Goal: Communication & Community: Share content

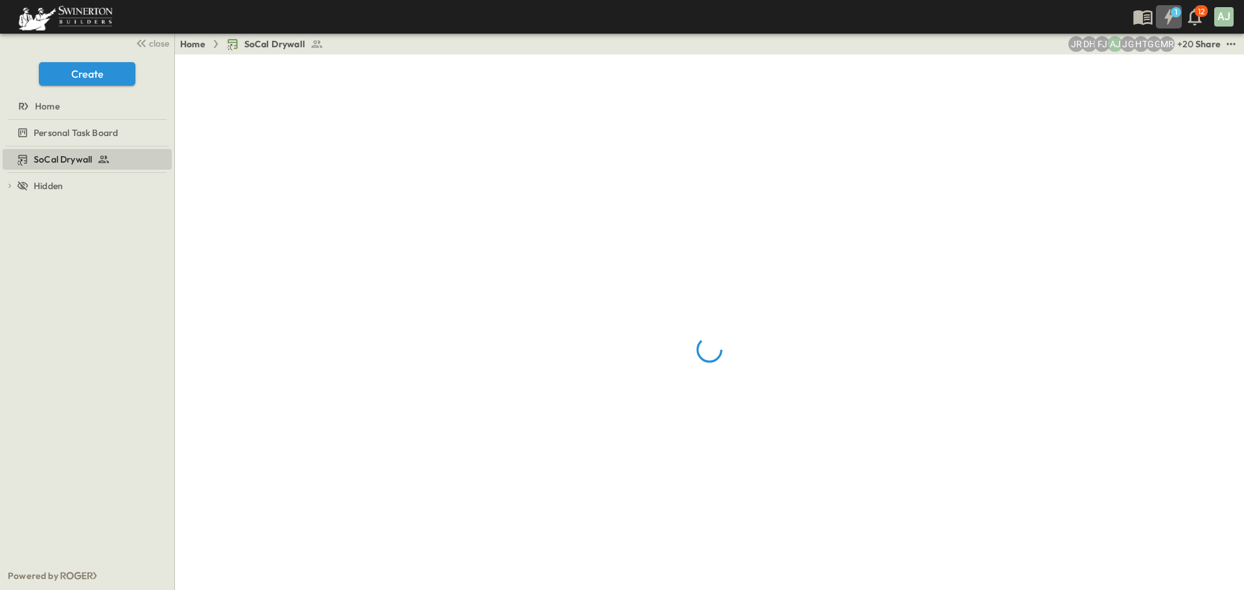
click at [1170, 17] on icon "button" at bounding box center [1168, 17] width 8 height 16
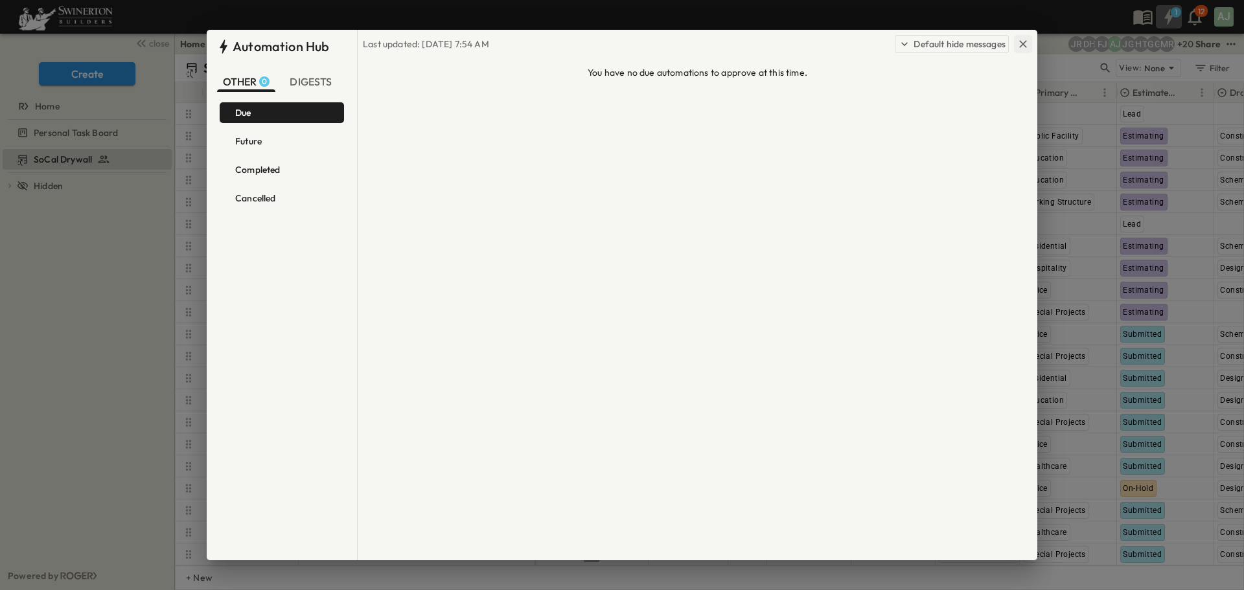
click at [1020, 45] on icon "button" at bounding box center [1022, 44] width 13 height 13
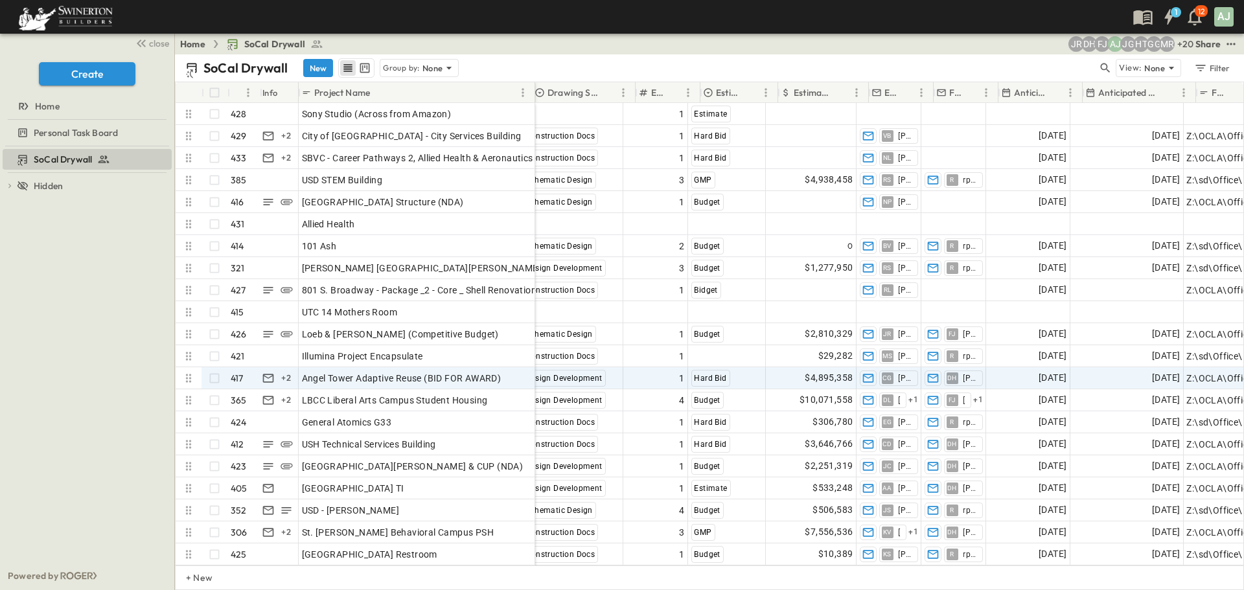
scroll to position [0, 774]
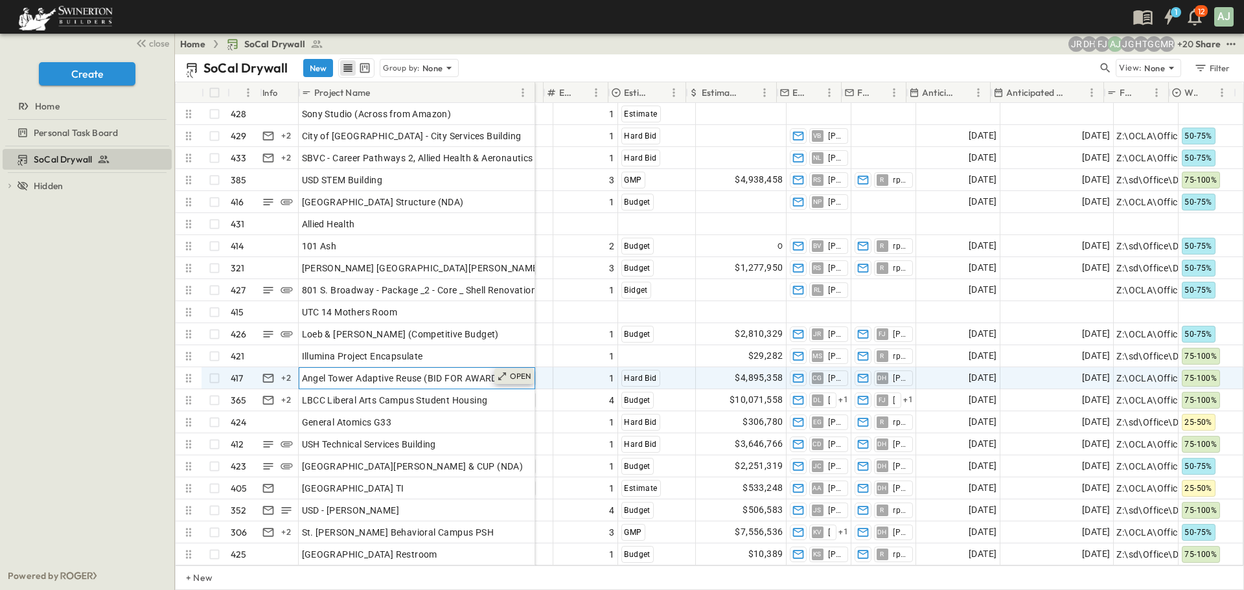
click at [524, 382] on div "OPEN" at bounding box center [514, 377] width 40 height 16
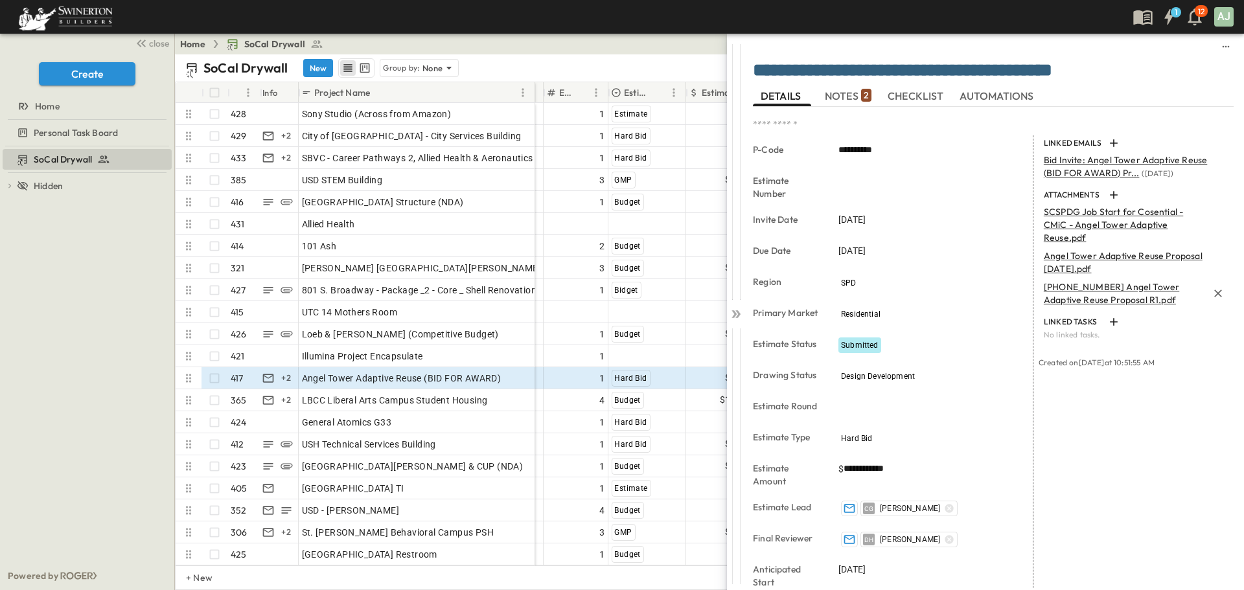
click at [1108, 297] on p "368-07-30-25 Angel Tower Adaptive Reuse Proposal R1.pdf" at bounding box center [1126, 293] width 164 height 26
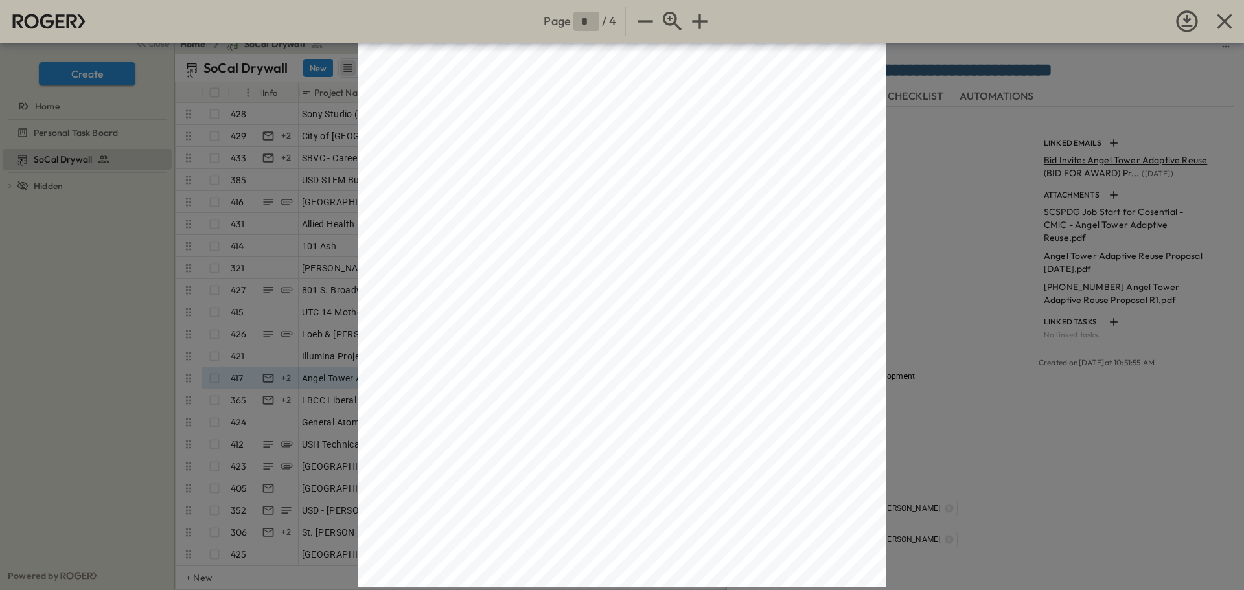
scroll to position [2219, 0]
click at [775, 522] on span "Bid Total" at bounding box center [572, 521] width 429 height 19
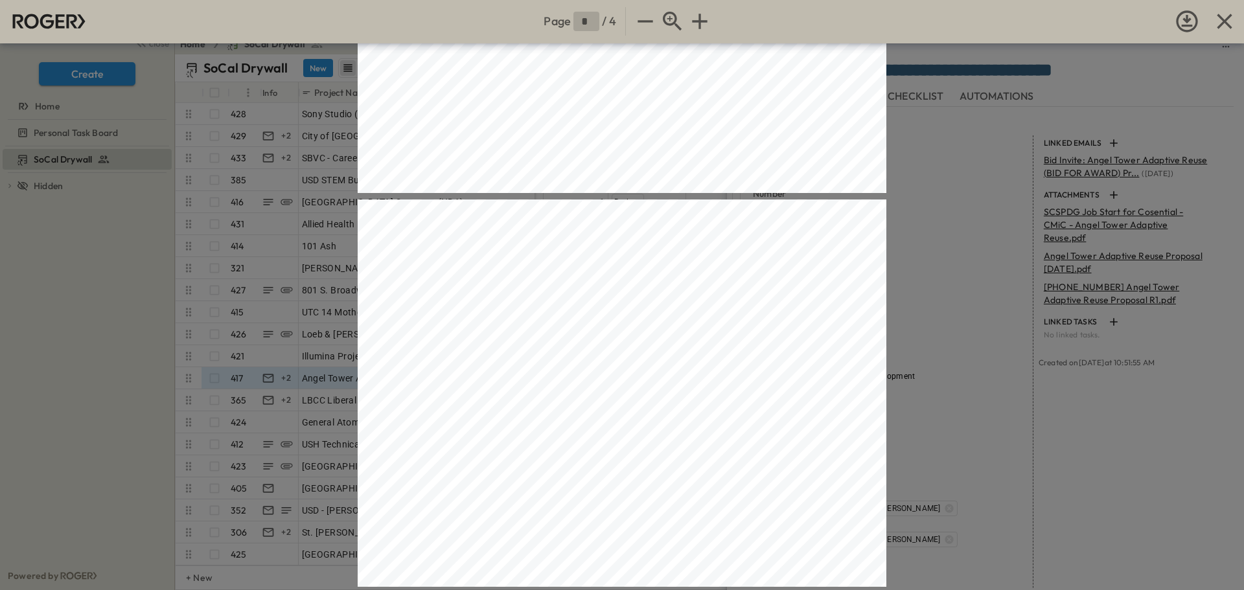
type input "*"
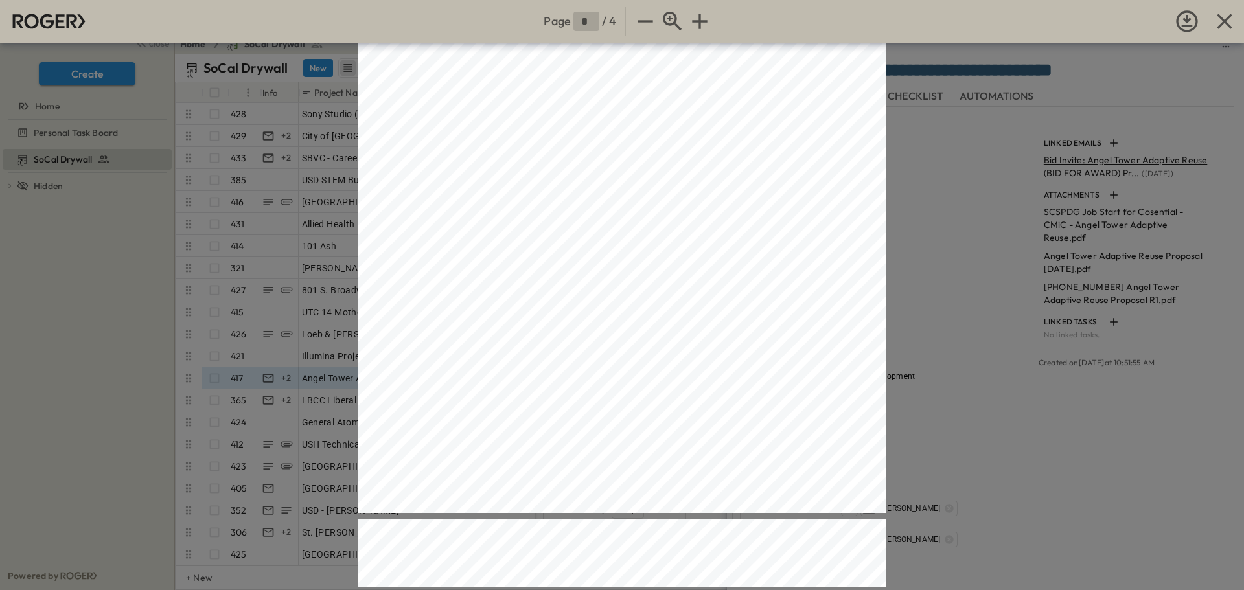
scroll to position [0, 0]
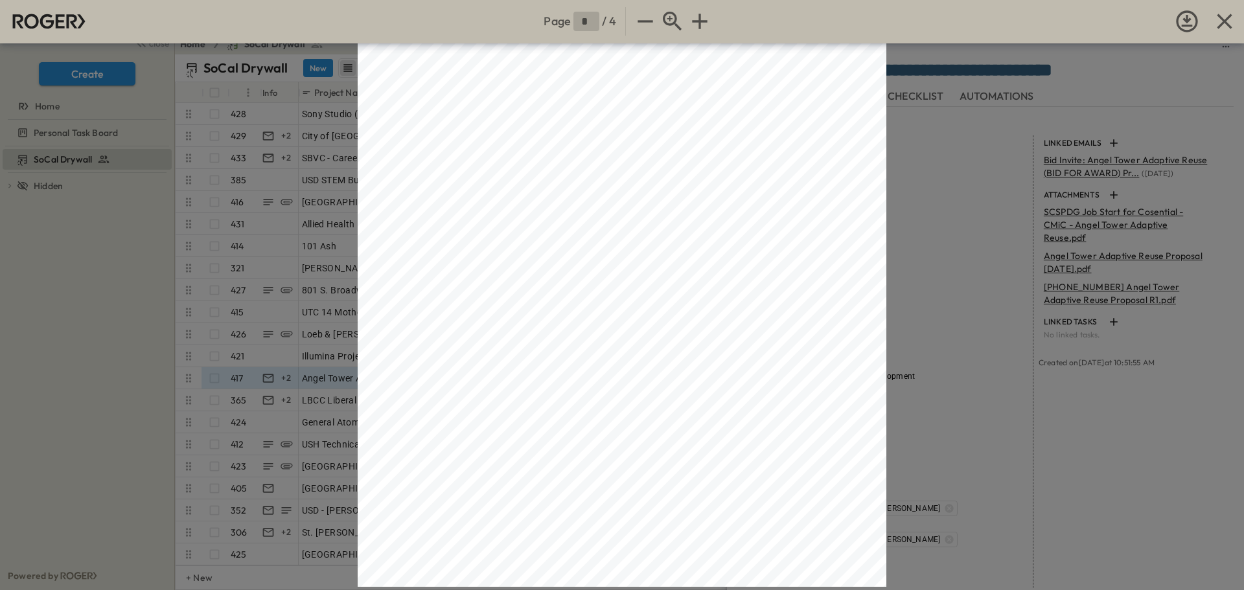
click at [234, 242] on div "Page * / 4 S WINERTON BUILDERS – Drywall Division License No. 92 36 8 - 07 - 30…" at bounding box center [622, 295] width 1244 height 590
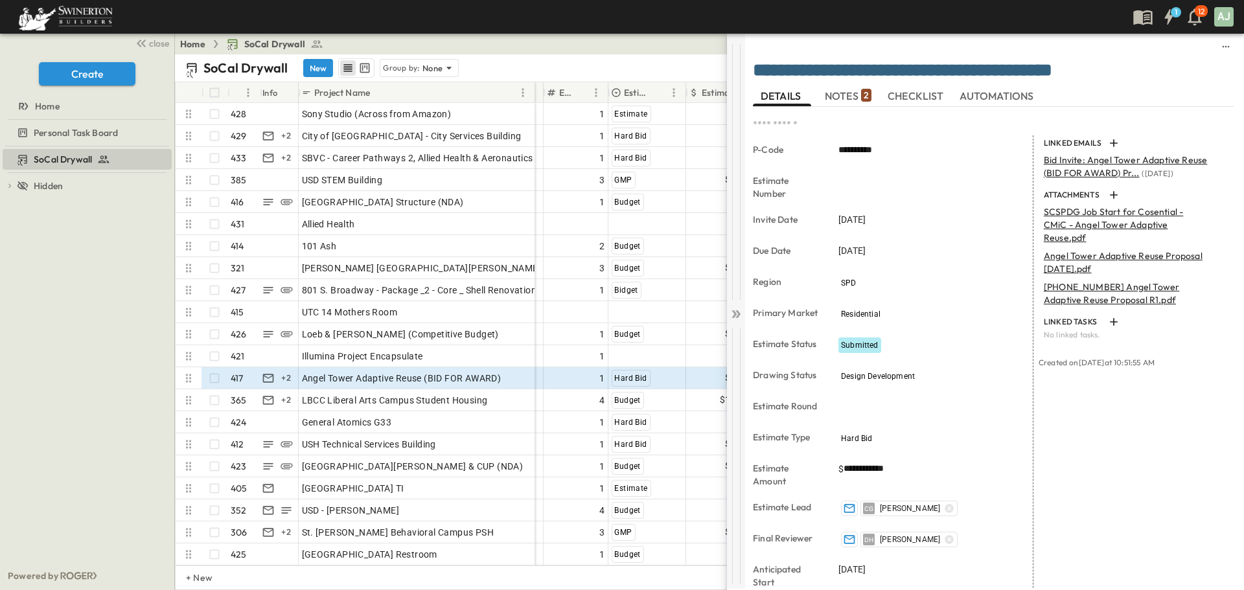
click at [732, 317] on icon at bounding box center [735, 314] width 13 height 13
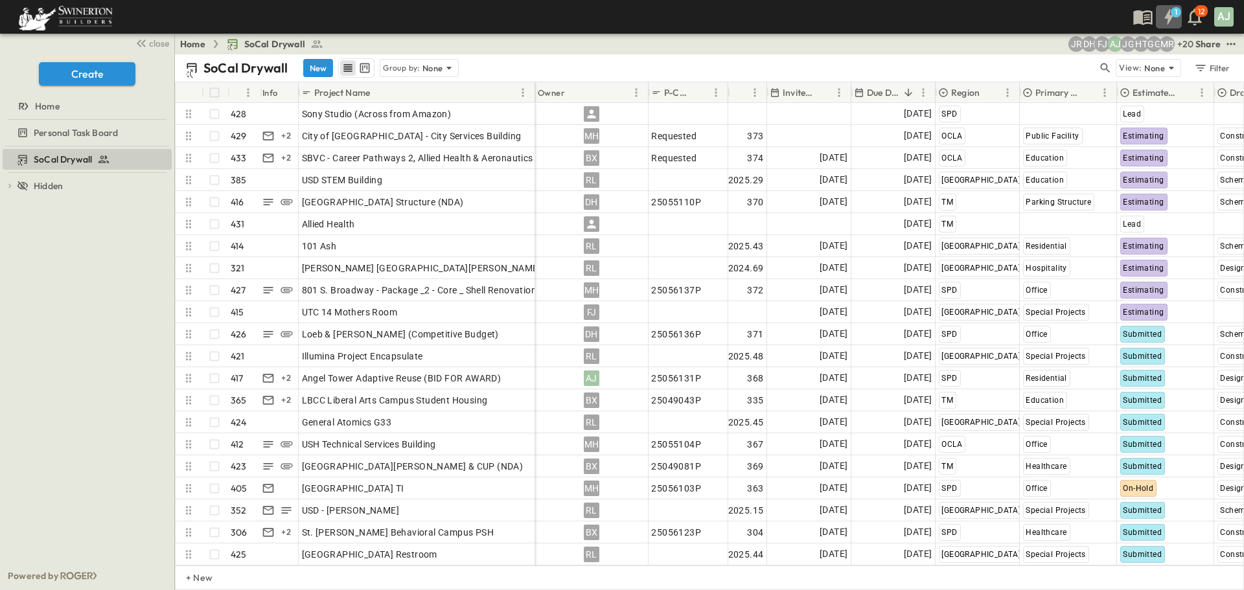
click at [1163, 21] on icon "button" at bounding box center [1168, 16] width 21 height 21
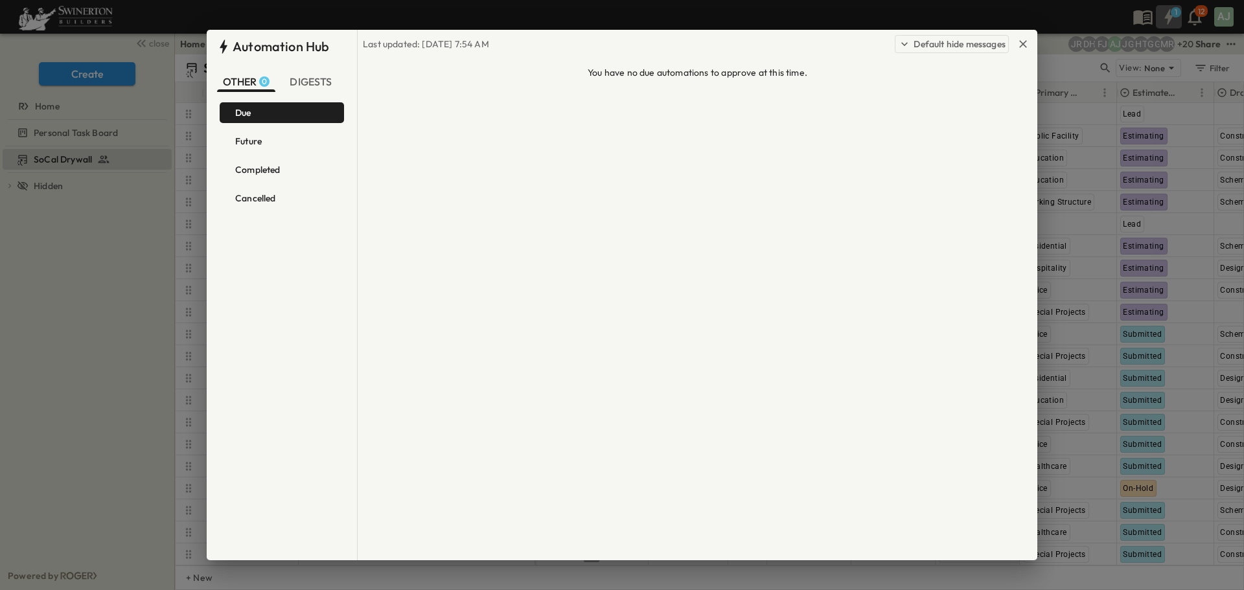
click at [315, 92] on div "OTHER 0 DIGESTS" at bounding box center [282, 81] width 150 height 41
click at [315, 77] on span "DIGESTS" at bounding box center [312, 81] width 45 height 13
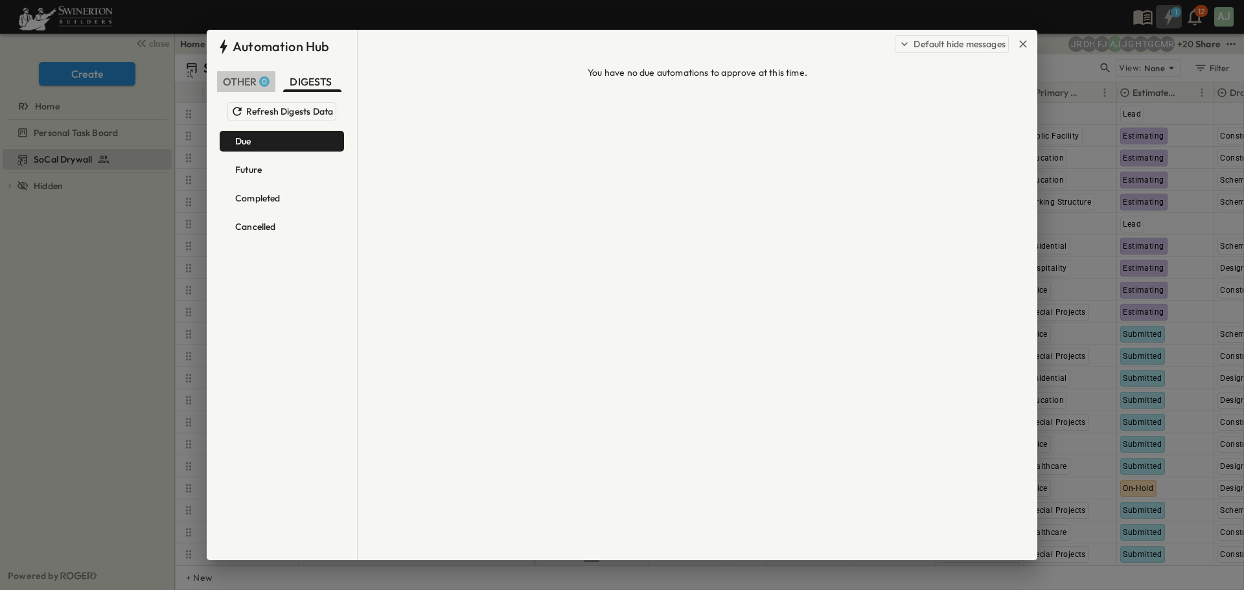
click at [255, 80] on span "OTHER 0" at bounding box center [246, 81] width 47 height 13
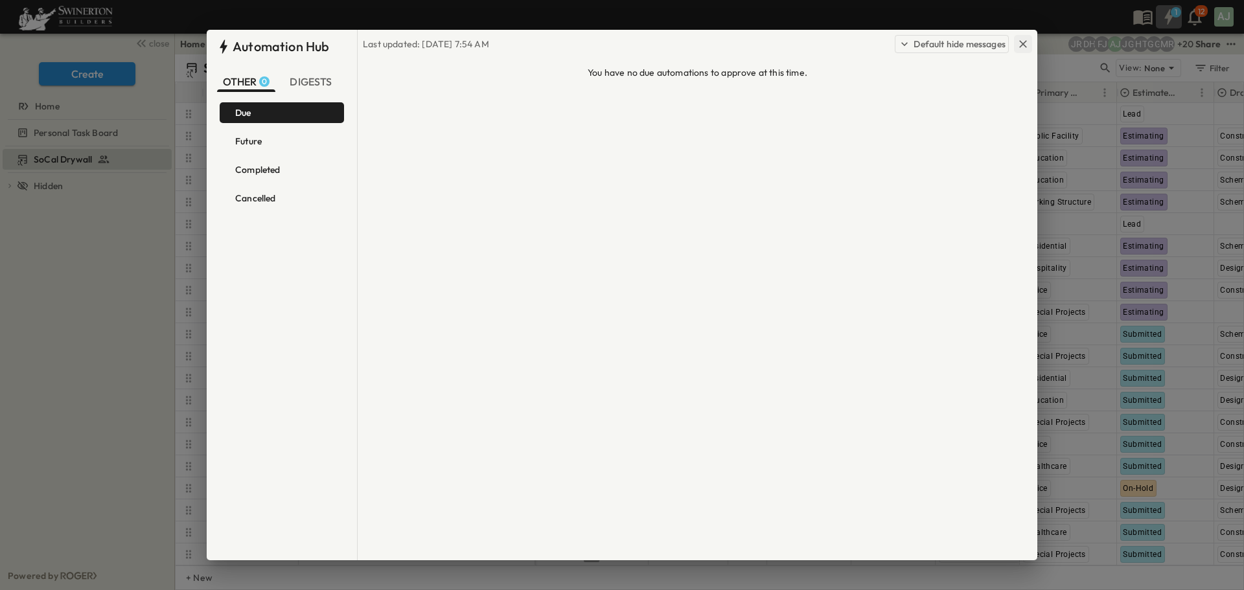
click at [1024, 41] on icon "button" at bounding box center [1022, 44] width 13 height 13
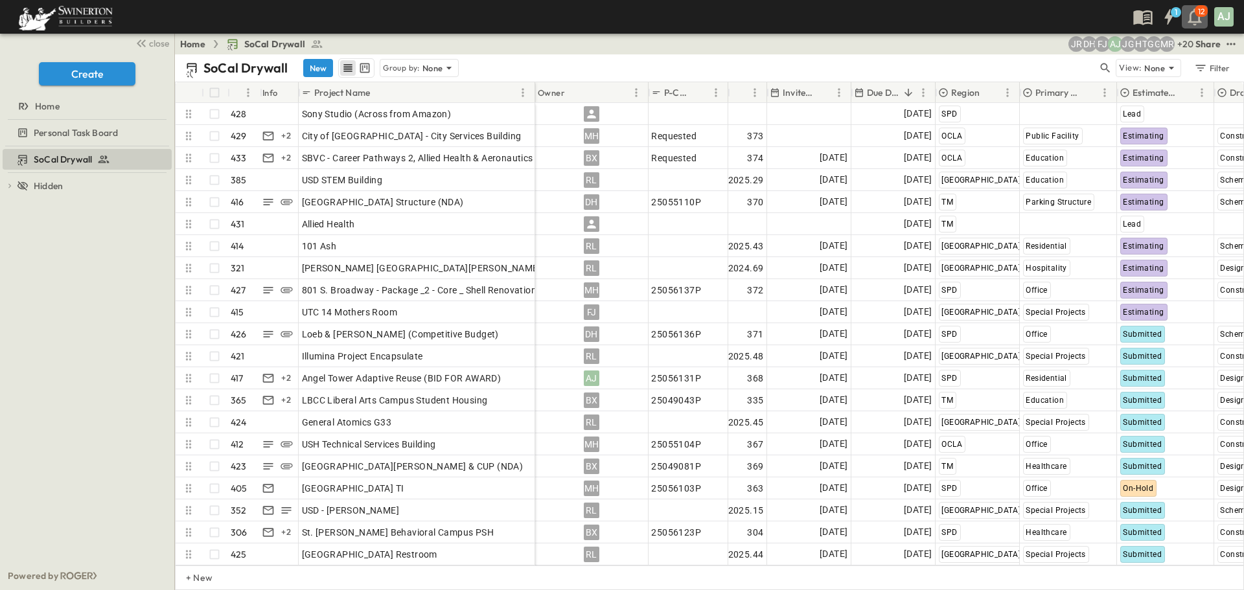
click at [1192, 23] on icon "button" at bounding box center [1194, 16] width 21 height 21
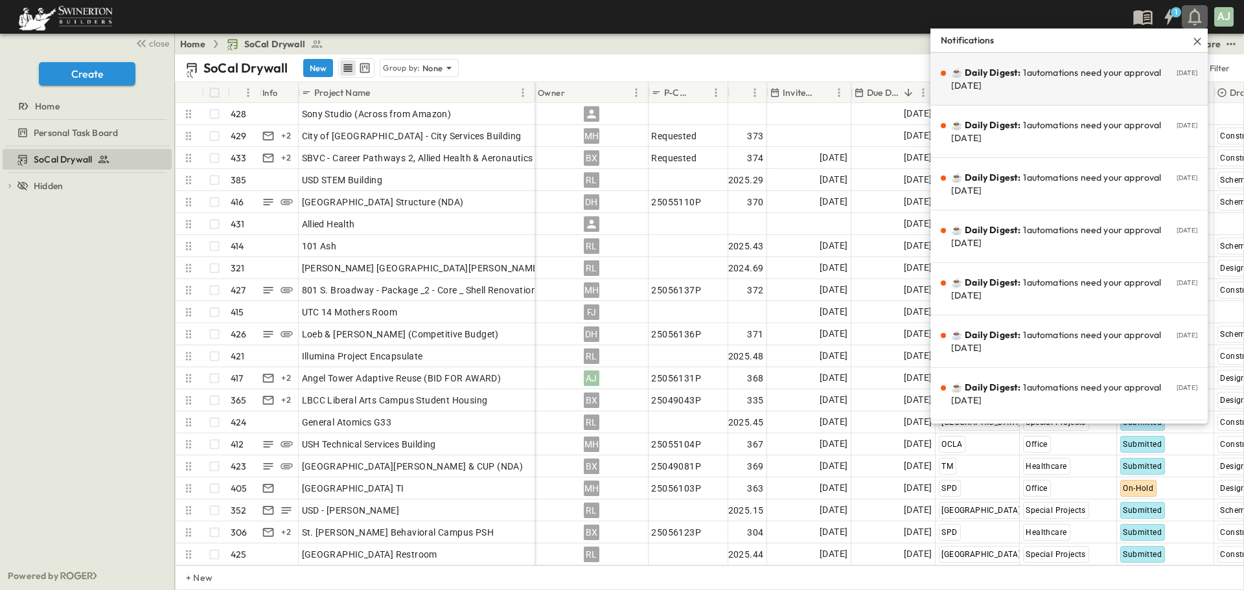
click at [1122, 72] on p "☕️ Daily Digest: 1 automations need your approval today" at bounding box center [1060, 79] width 218 height 26
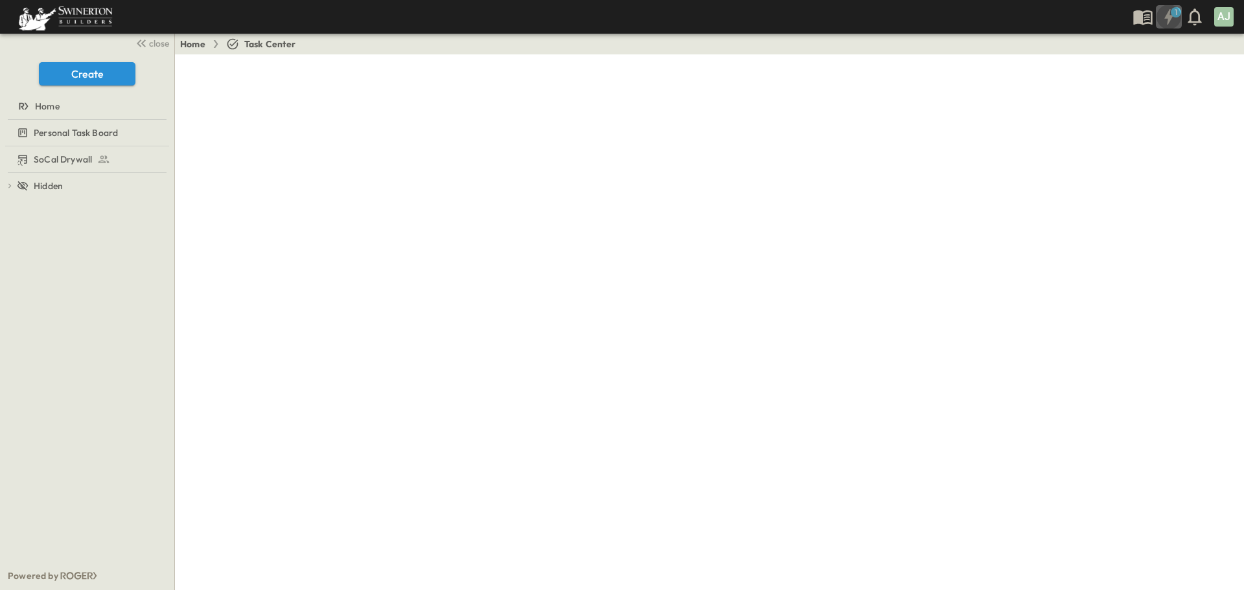
click at [1166, 25] on icon "button" at bounding box center [1168, 16] width 21 height 21
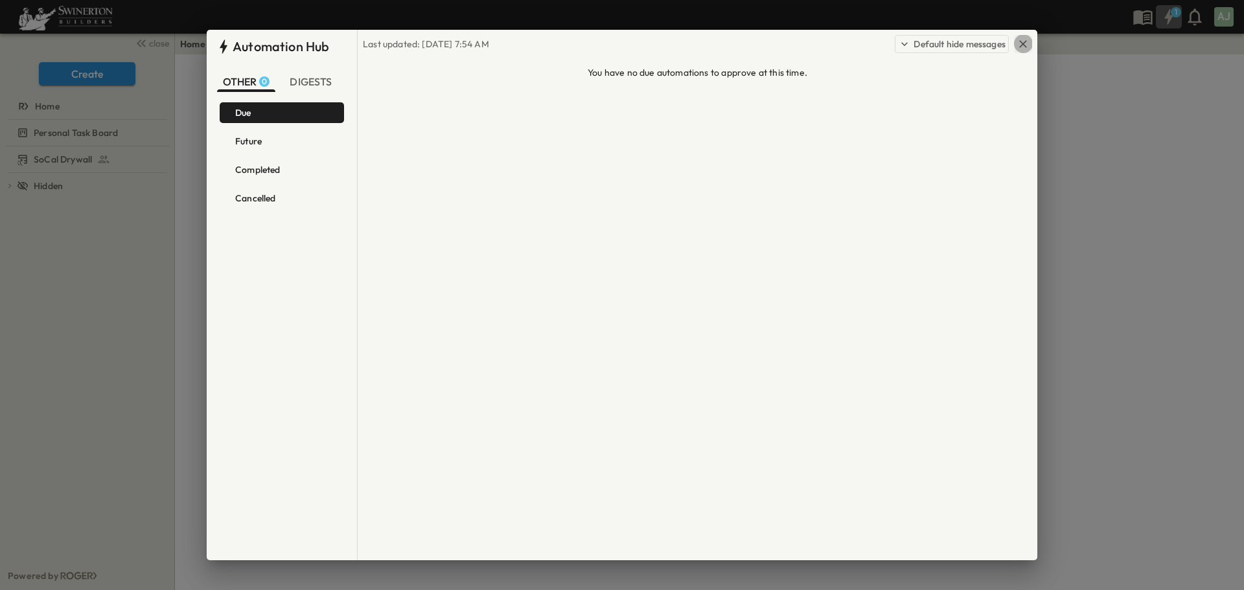
click at [1023, 46] on icon "button" at bounding box center [1022, 44] width 13 height 13
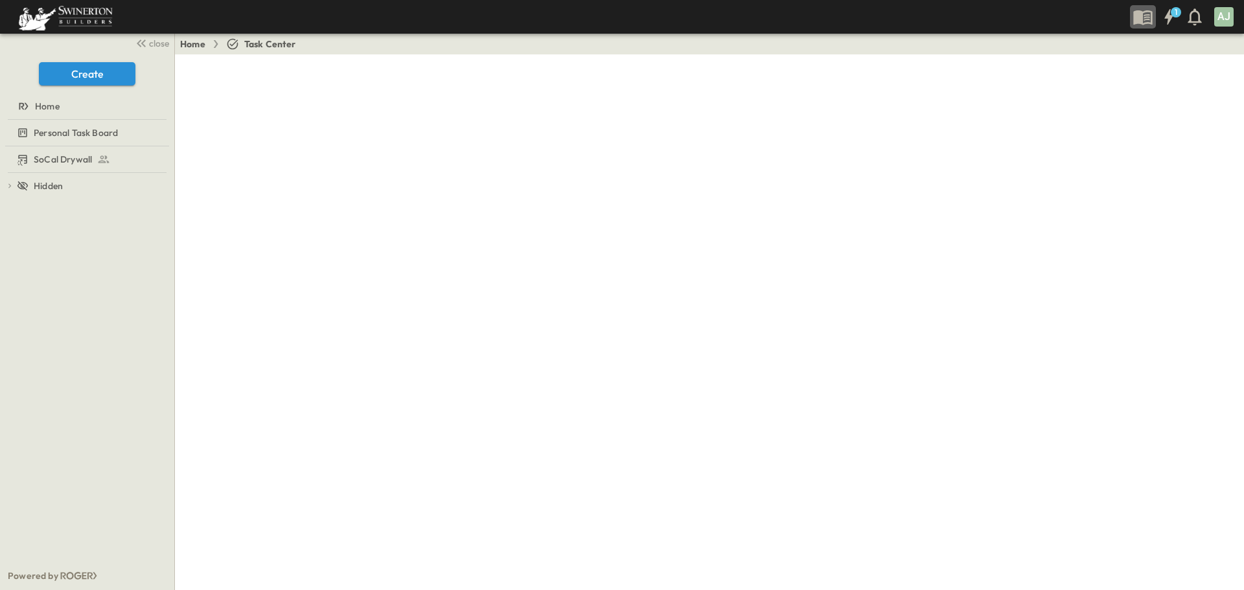
click at [1136, 17] on icon "button" at bounding box center [1142, 17] width 19 height 15
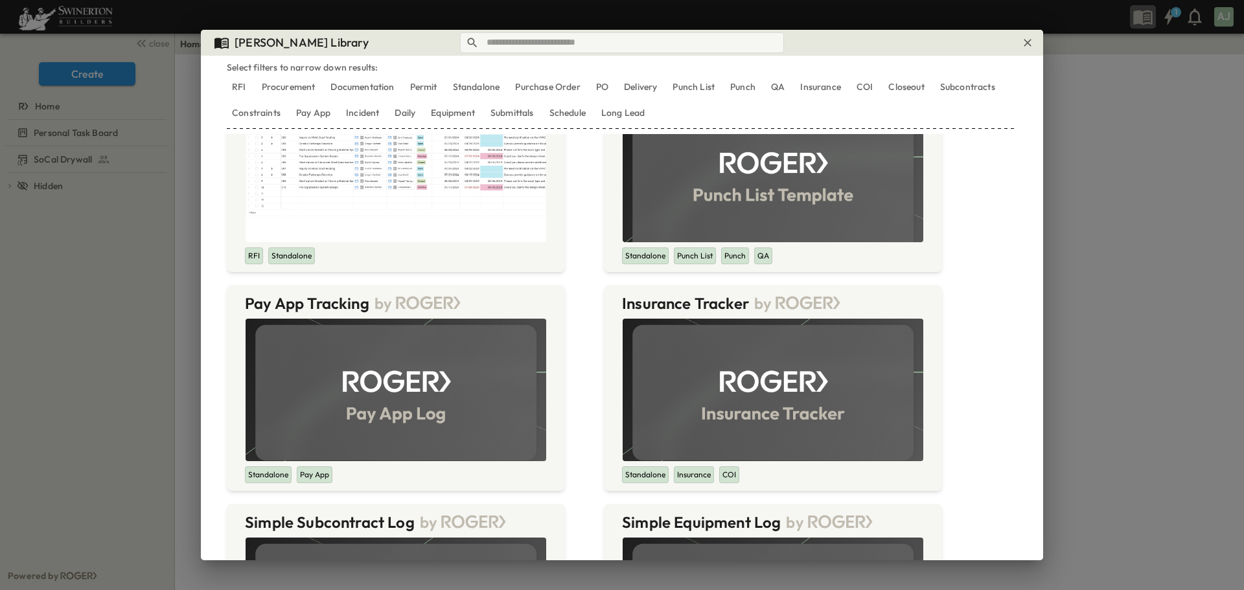
scroll to position [324, 0]
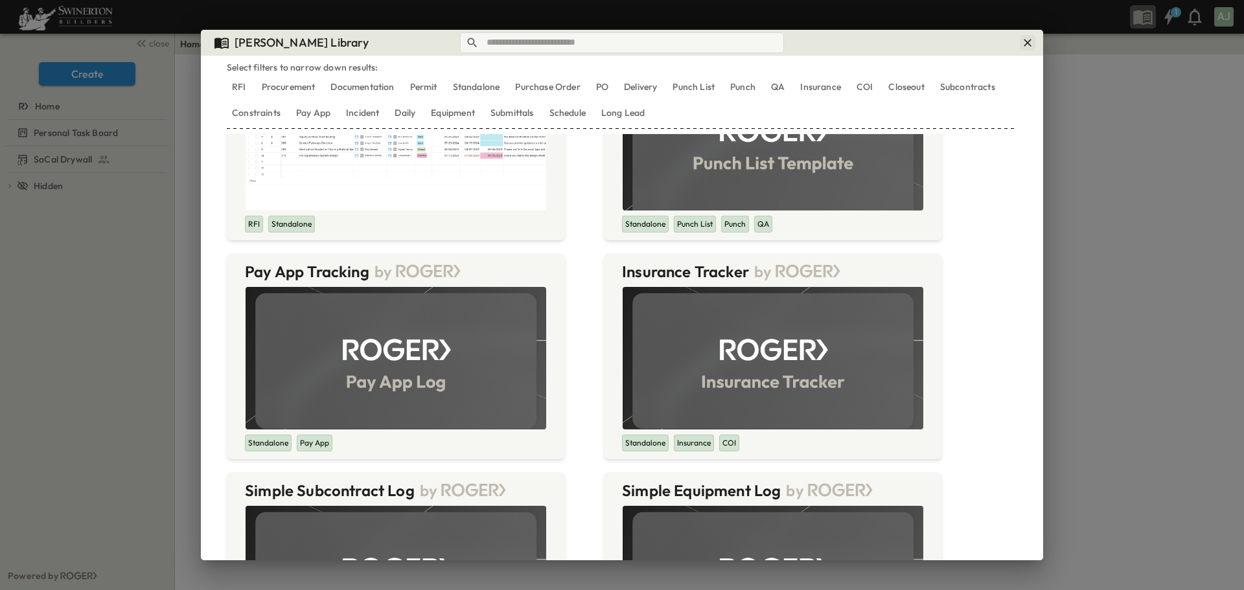
click at [1024, 47] on icon "button" at bounding box center [1027, 42] width 13 height 13
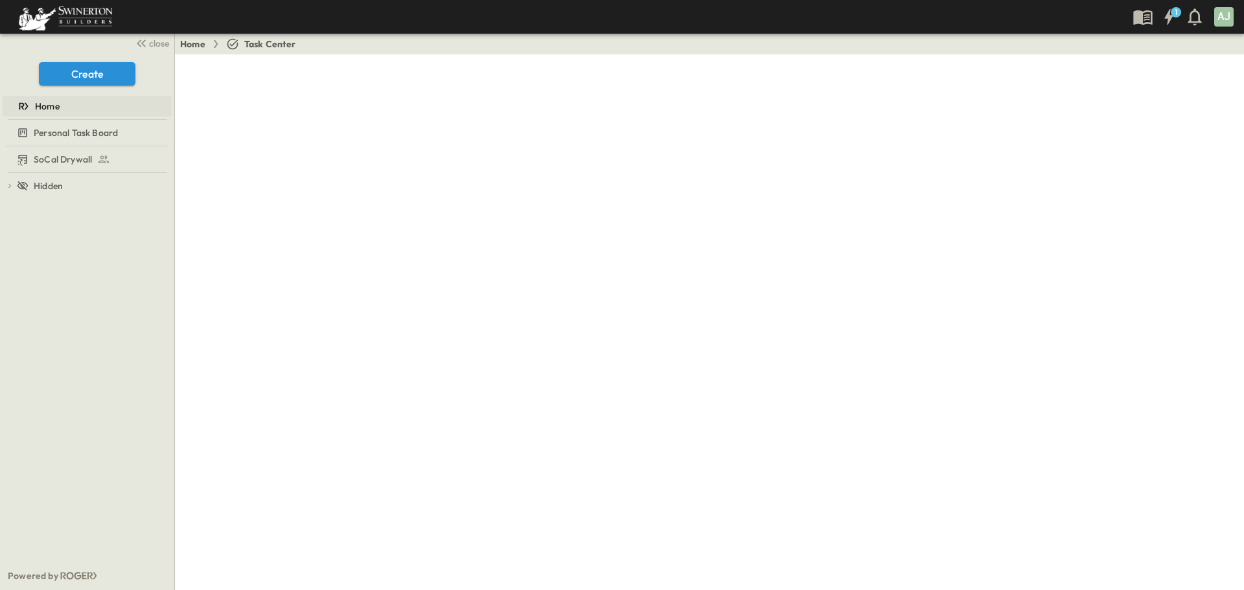
click at [84, 115] on link "Home" at bounding box center [86, 106] width 166 height 18
